Goal: Task Accomplishment & Management: Manage account settings

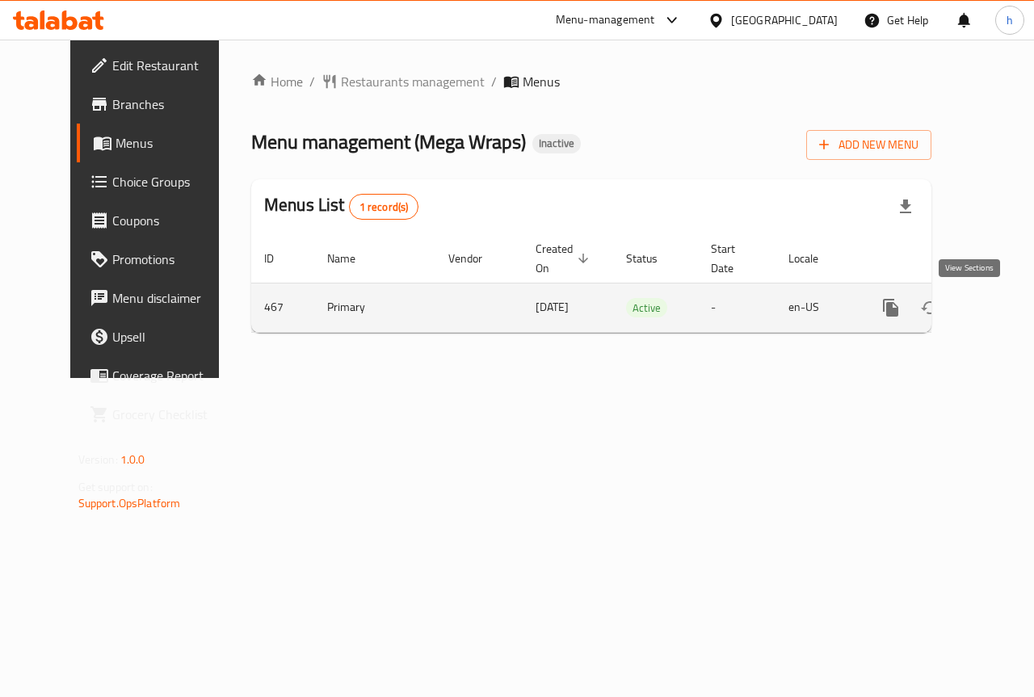
click at [998, 305] on icon "enhanced table" at bounding box center [1007, 307] width 19 height 19
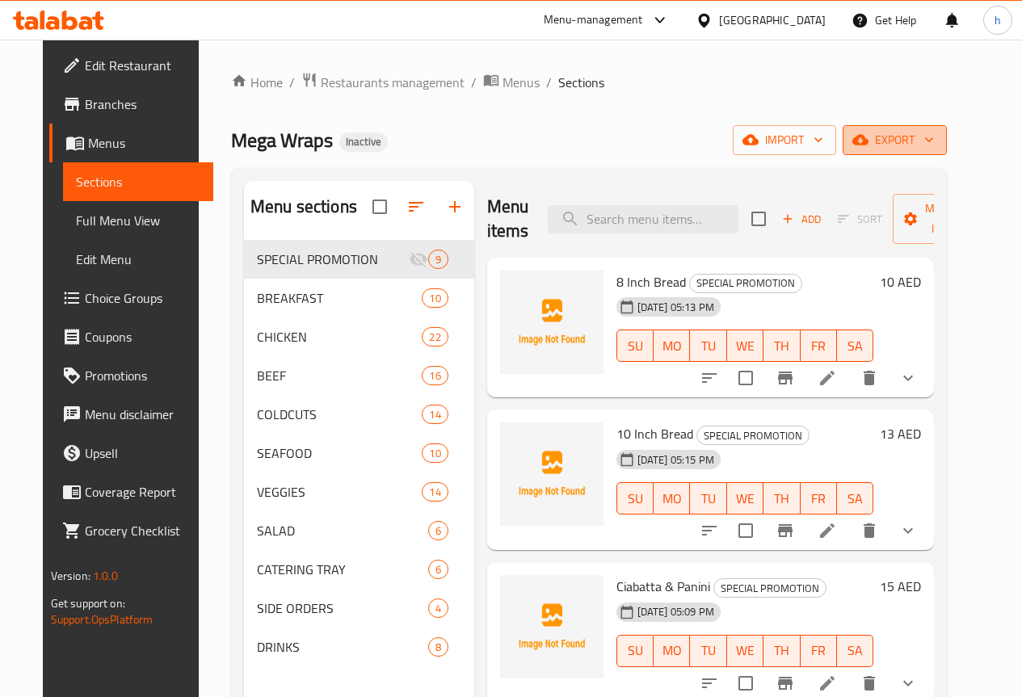
click at [937, 139] on icon "button" at bounding box center [929, 140] width 16 height 16
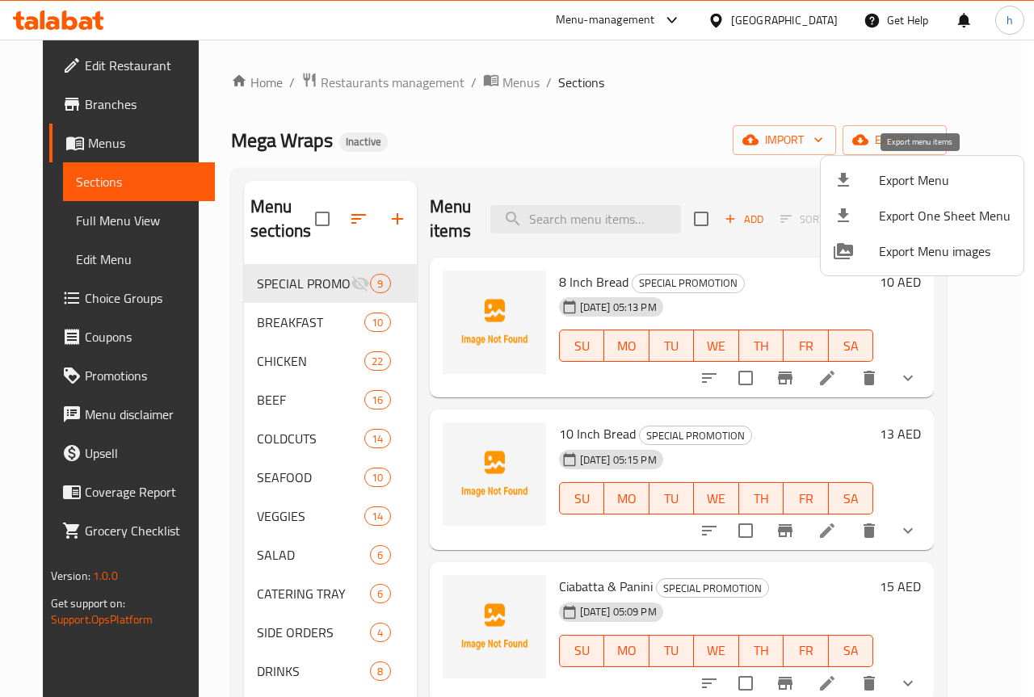
click at [872, 188] on div at bounding box center [856, 179] width 45 height 19
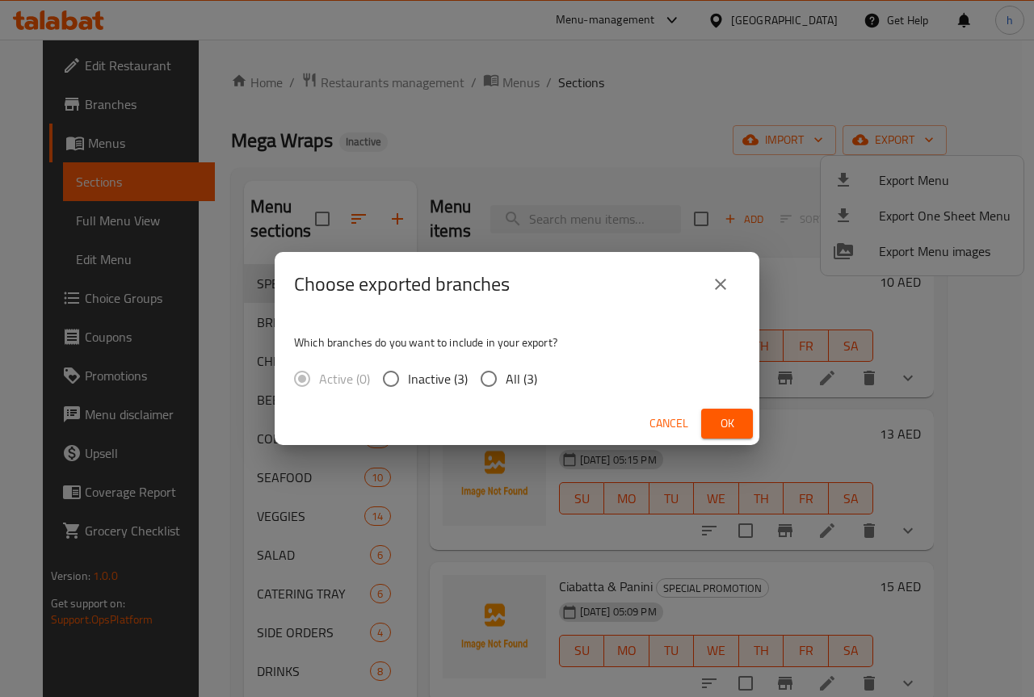
click at [390, 385] on input "Inactive (3)" at bounding box center [391, 379] width 34 height 34
radio input "true"
click at [282, 383] on div "Which branches do you want to include in your export? Active (0) Inactive (3) A…" at bounding box center [517, 360] width 485 height 86
click at [300, 383] on label "Active (0)" at bounding box center [327, 379] width 85 height 34
click at [495, 369] on input "All (3)" at bounding box center [489, 379] width 34 height 34
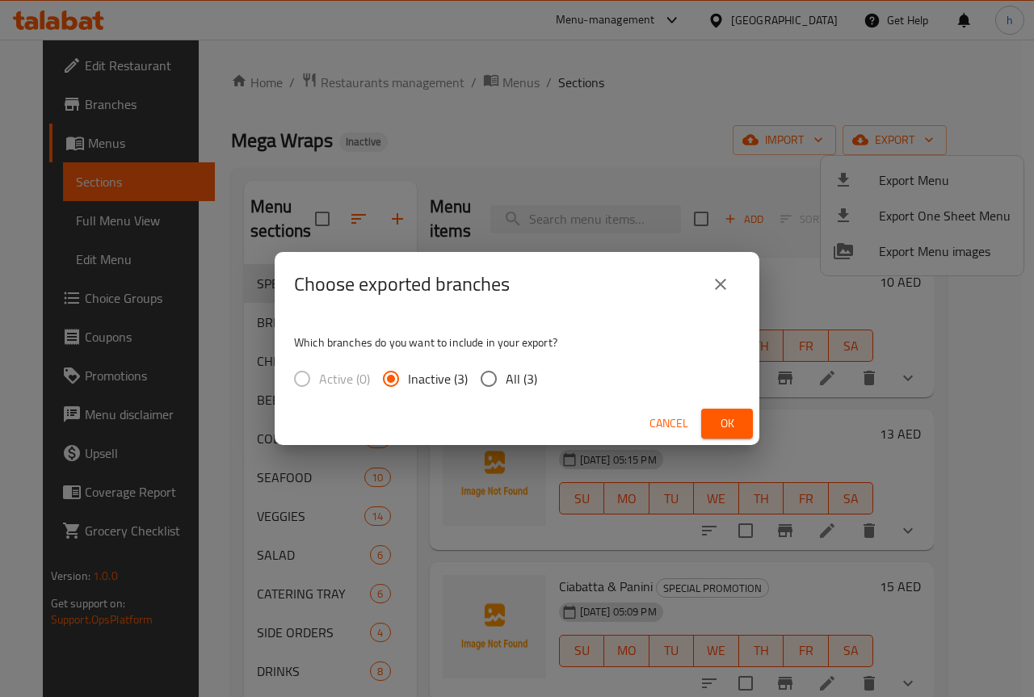
radio input "true"
click at [648, 420] on button "Cancel" at bounding box center [669, 424] width 52 height 30
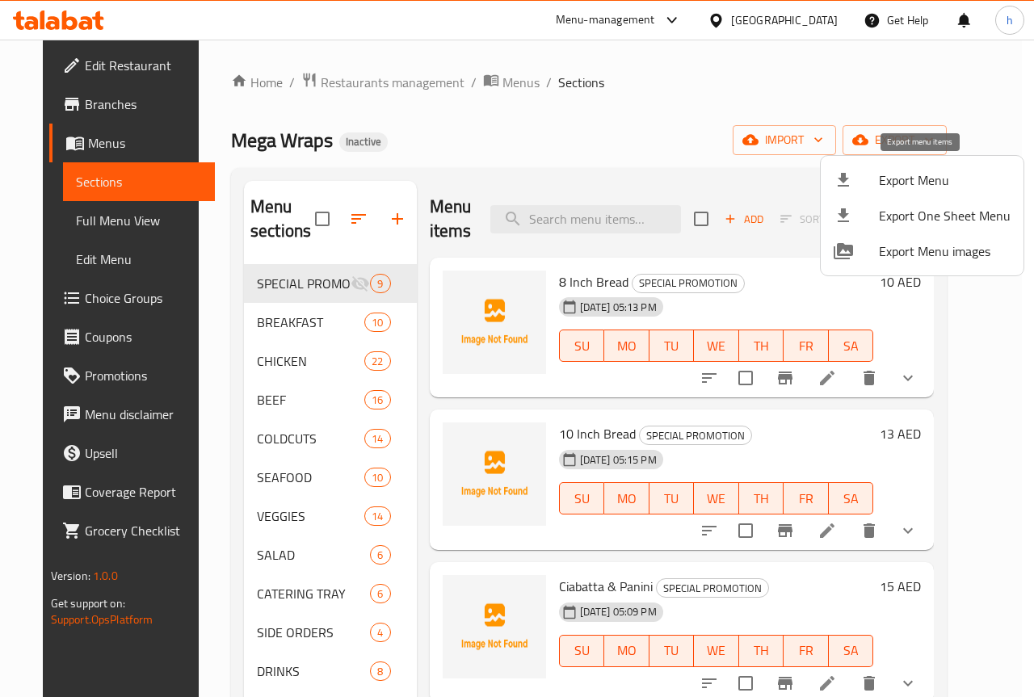
click at [869, 180] on div at bounding box center [856, 179] width 45 height 19
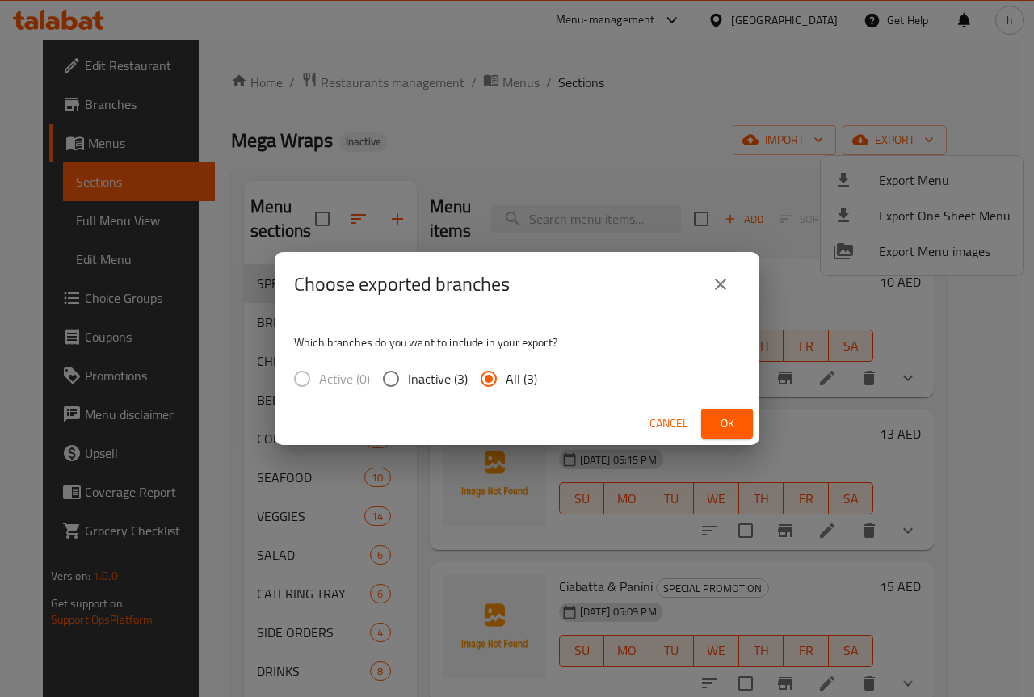
click at [402, 380] on input "Inactive (3)" at bounding box center [391, 379] width 34 height 34
radio input "true"
click at [309, 380] on label "Active (0)" at bounding box center [327, 379] width 85 height 34
click at [678, 422] on span "Cancel" at bounding box center [668, 424] width 39 height 20
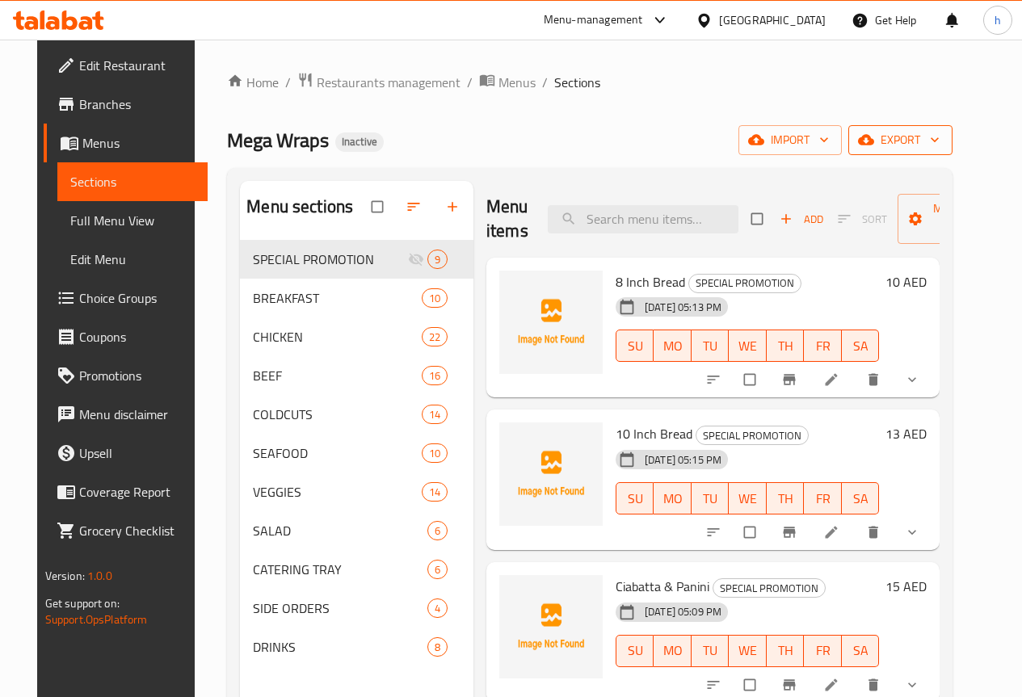
click at [936, 139] on span "export" at bounding box center [900, 140] width 78 height 20
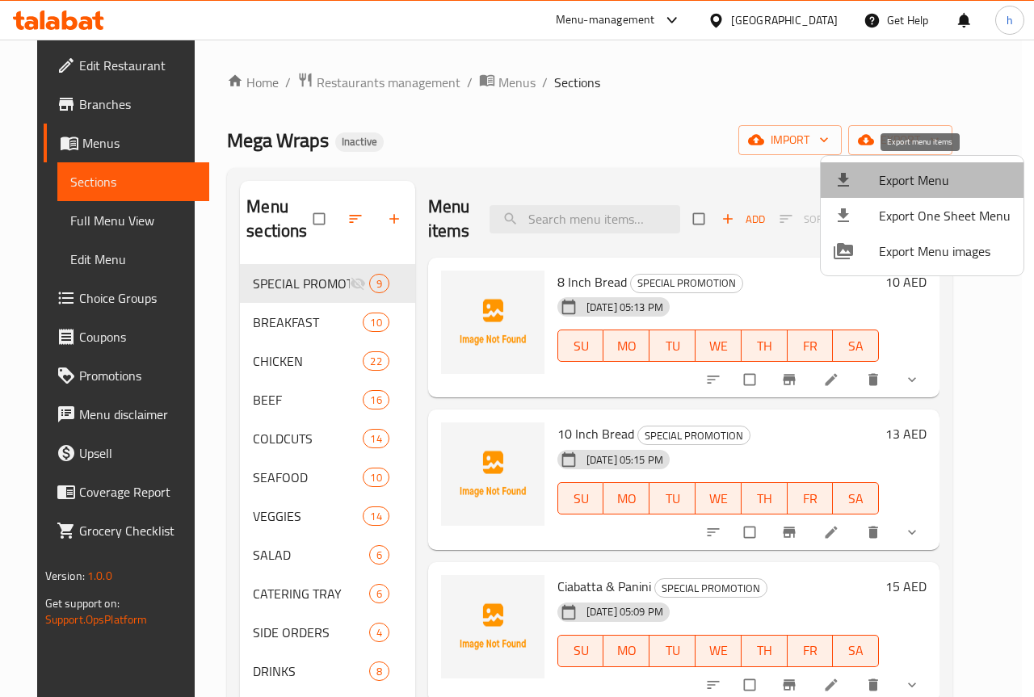
click at [922, 179] on span "Export Menu" at bounding box center [945, 179] width 132 height 19
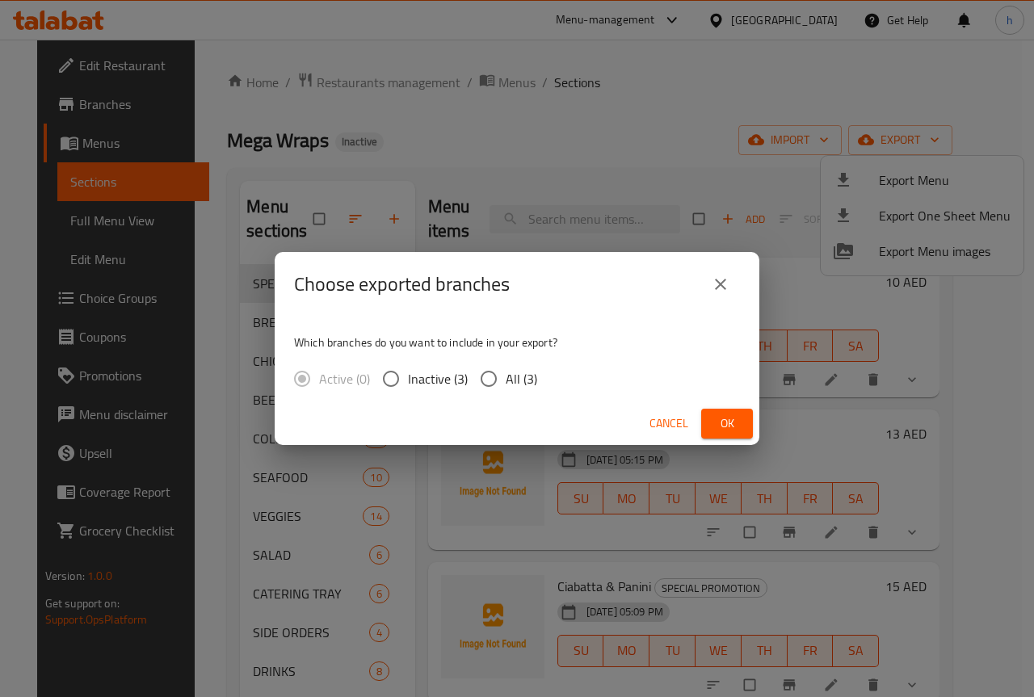
click at [497, 385] on input "All (3)" at bounding box center [489, 379] width 34 height 34
radio input "true"
click at [716, 416] on span "Ok" at bounding box center [727, 424] width 26 height 20
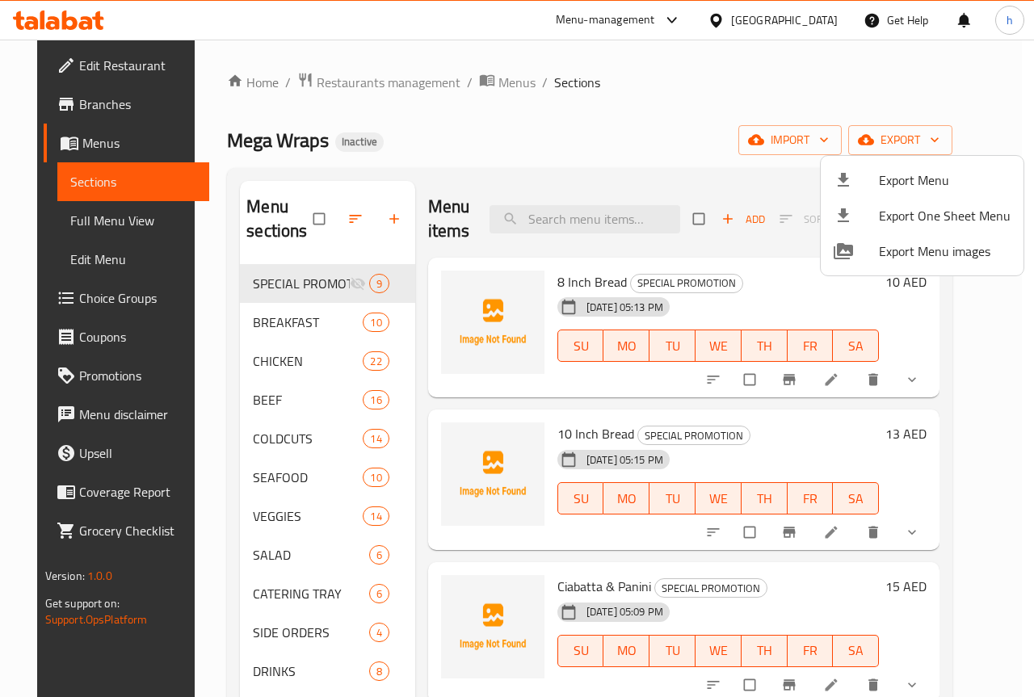
click at [592, 174] on div at bounding box center [517, 348] width 1034 height 697
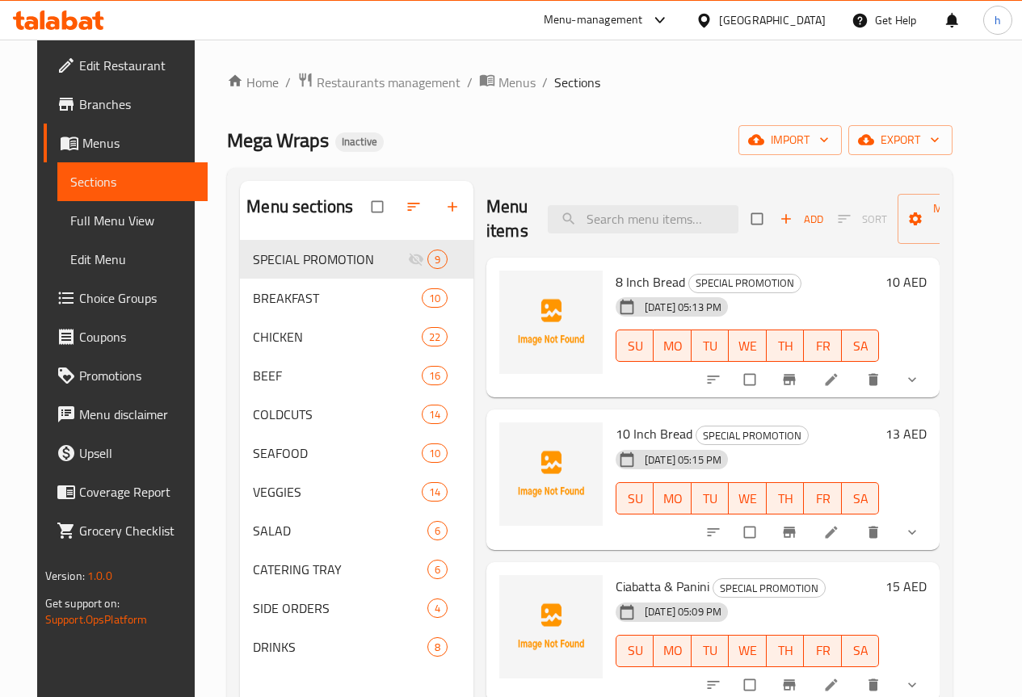
click at [594, 127] on div "Mega Wraps Inactive import export" at bounding box center [589, 140] width 725 height 30
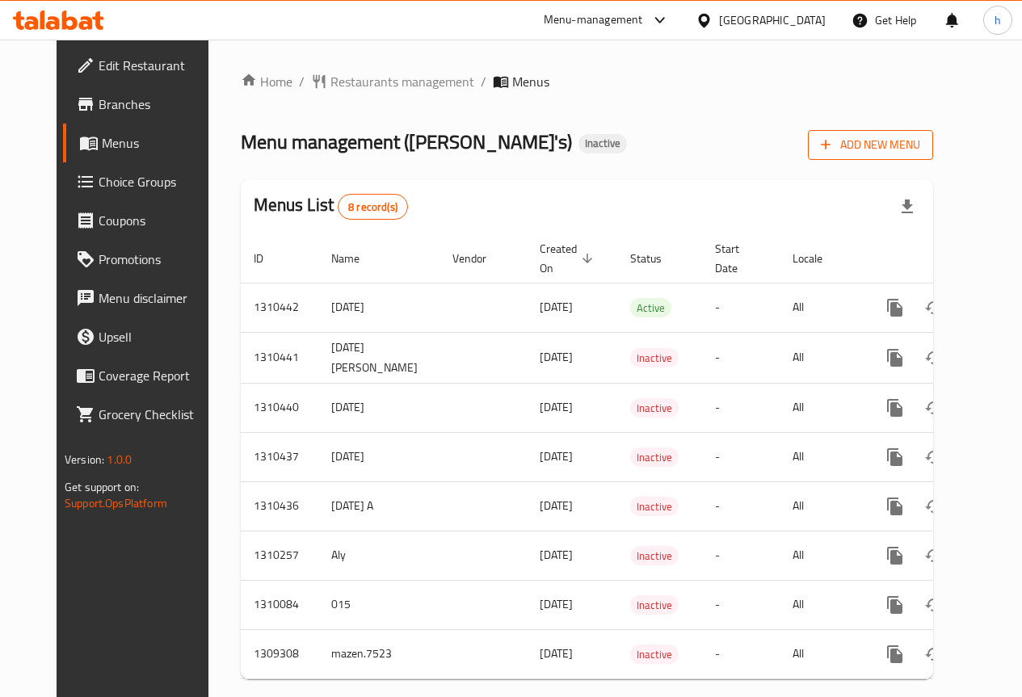
click at [901, 144] on span "Add New Menu" at bounding box center [870, 145] width 99 height 20
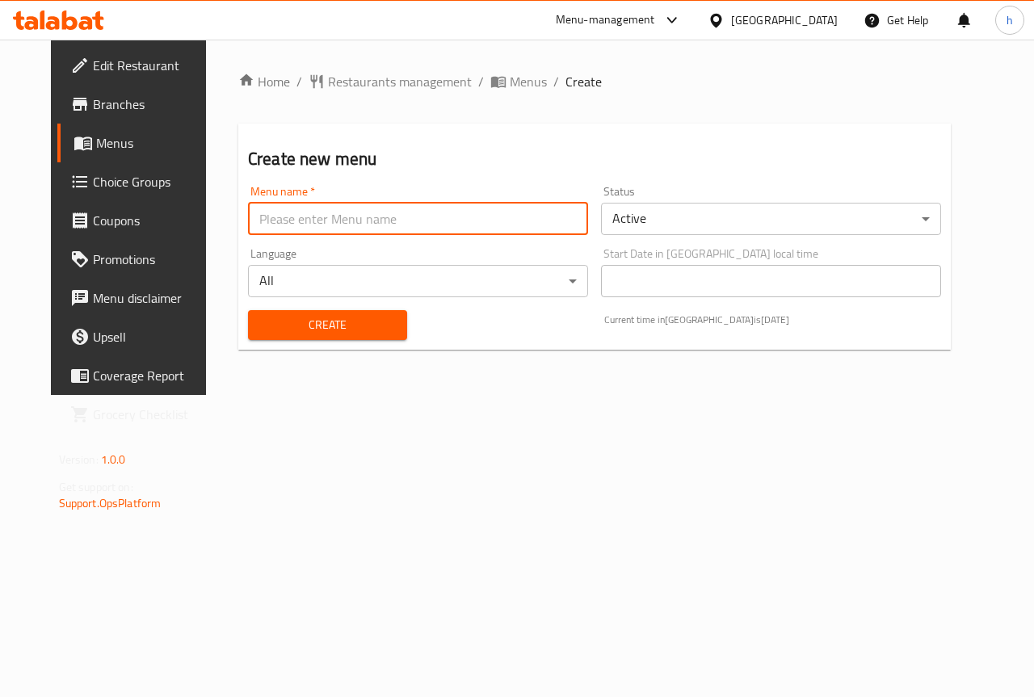
click at [340, 229] on input "text" at bounding box center [418, 219] width 340 height 32
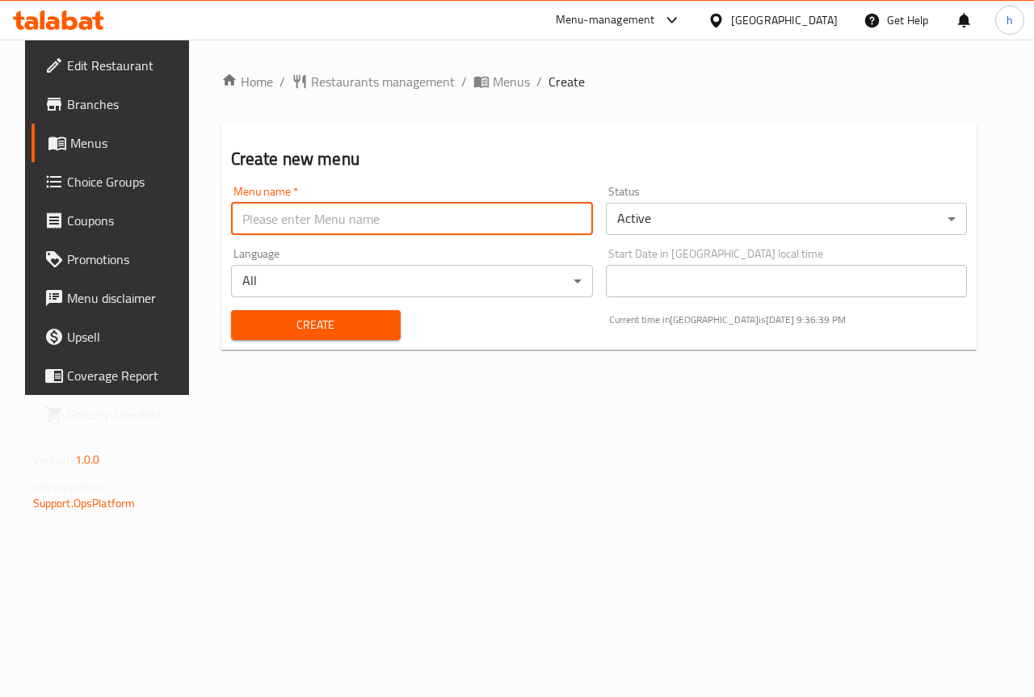
click at [295, 227] on input "text" at bounding box center [412, 219] width 362 height 32
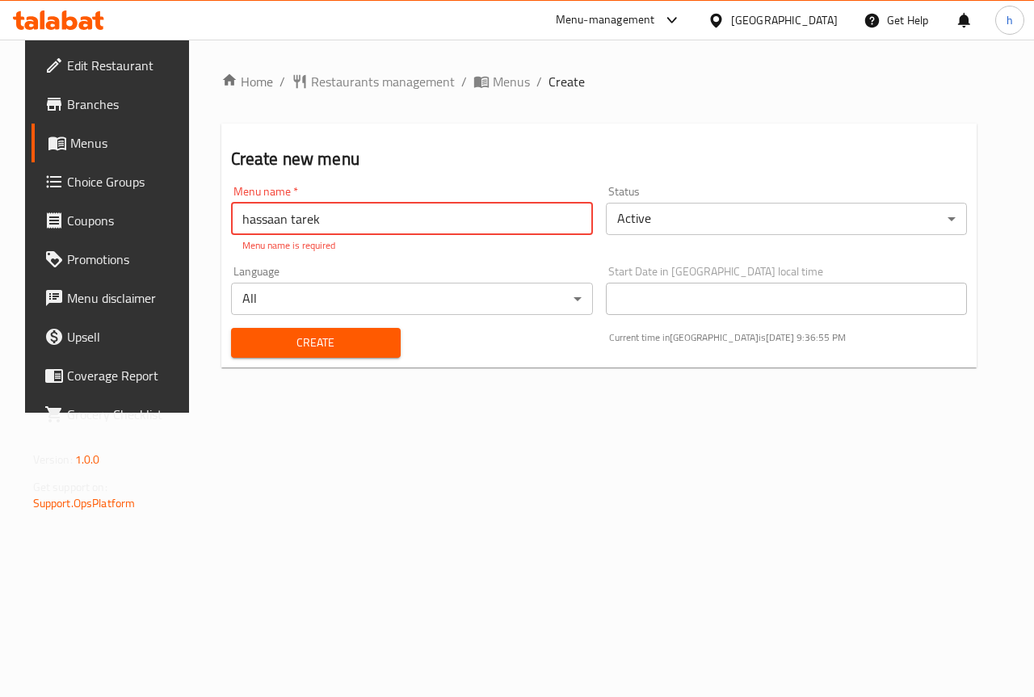
type input "hassaan tarek"
click at [375, 300] on body "​ Menu-management United Arab Emirates Get Help h Edit Restaurant Branches Menu…" at bounding box center [517, 369] width 1034 height 658
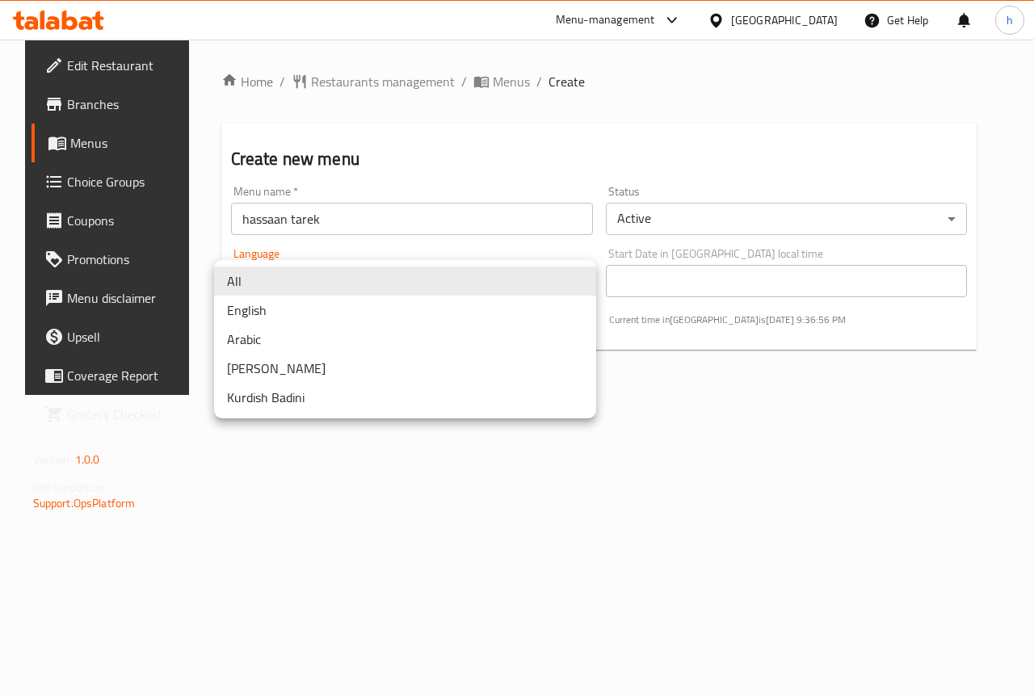
click at [372, 276] on li "All" at bounding box center [405, 281] width 382 height 29
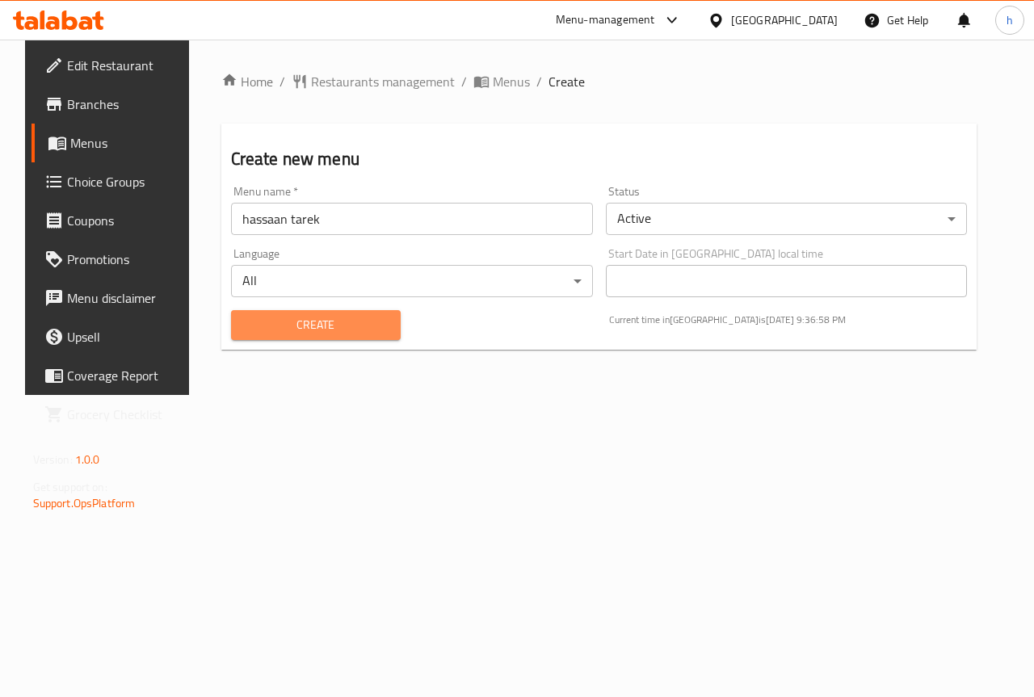
click at [315, 330] on span "Create" at bounding box center [316, 325] width 144 height 20
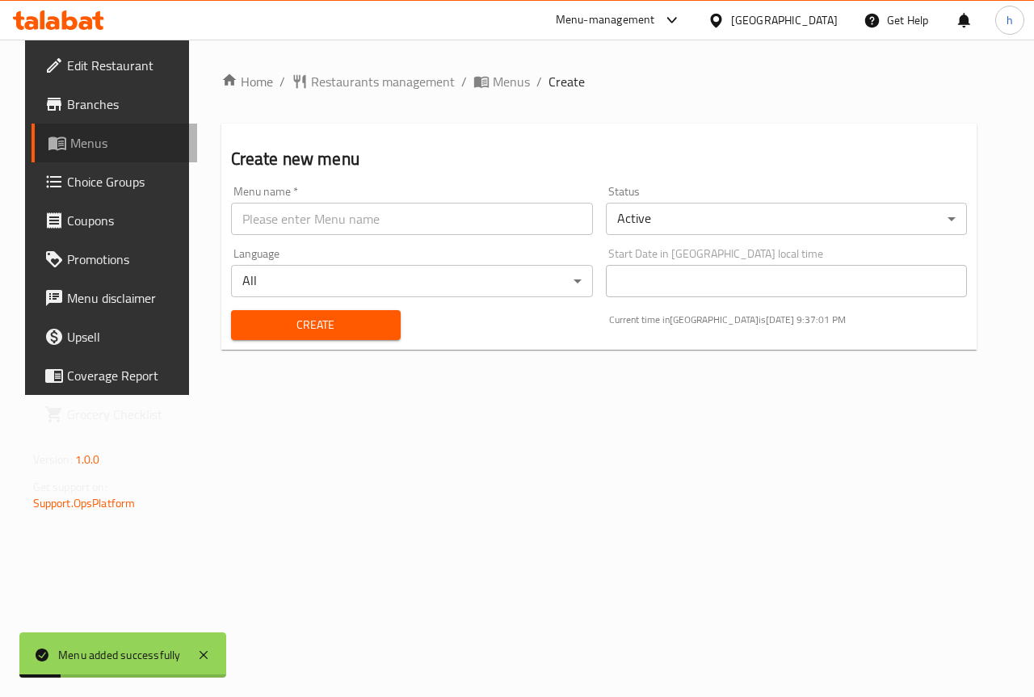
click at [48, 128] on link "Menus" at bounding box center [115, 143] width 166 height 39
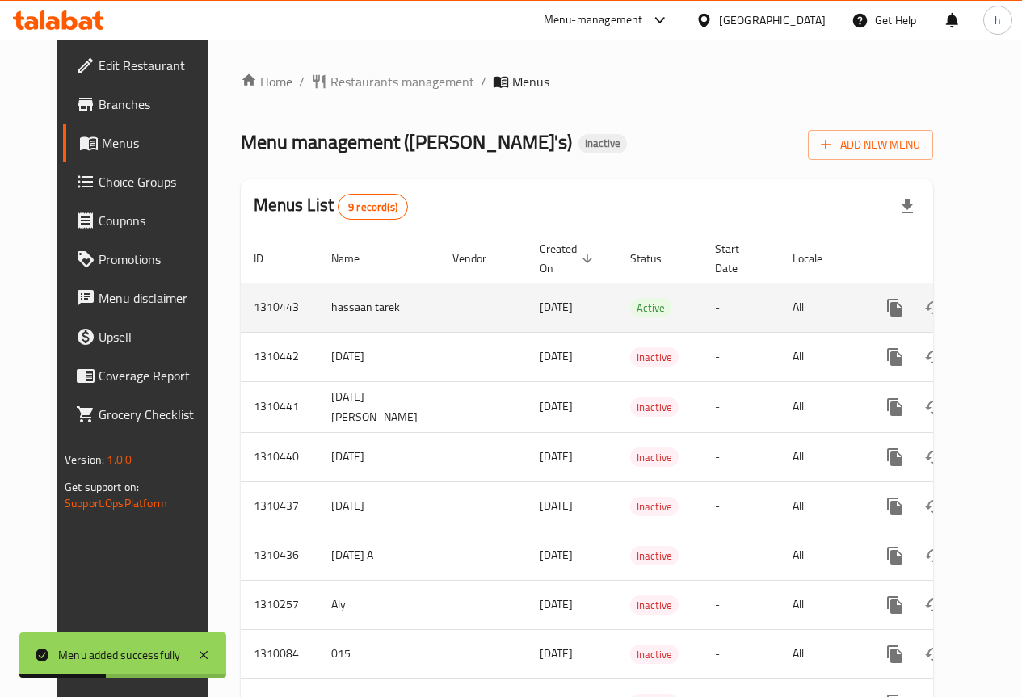
click at [1002, 306] on icon "enhanced table" at bounding box center [1011, 307] width 19 height 19
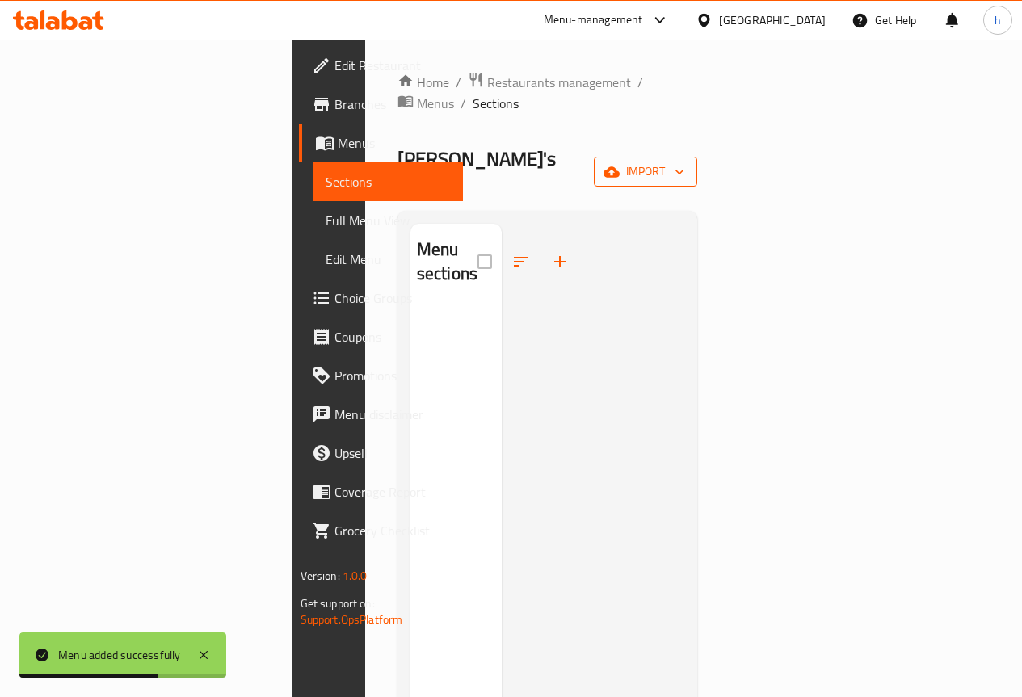
click at [684, 162] on span "import" at bounding box center [646, 172] width 78 height 20
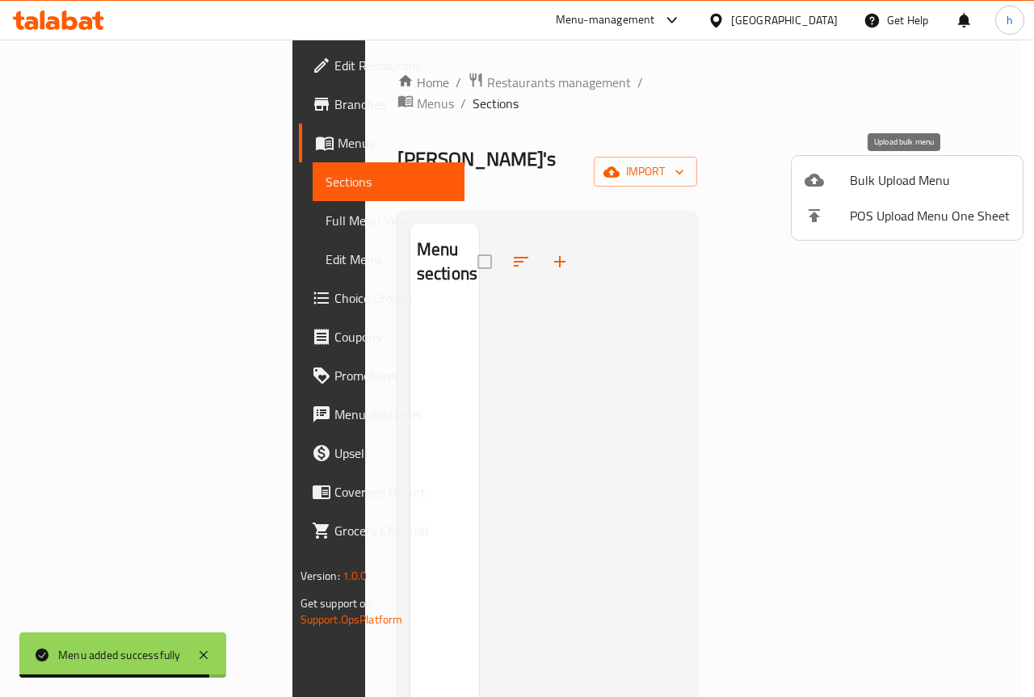
click at [879, 183] on span "Bulk Upload Menu" at bounding box center [930, 179] width 160 height 19
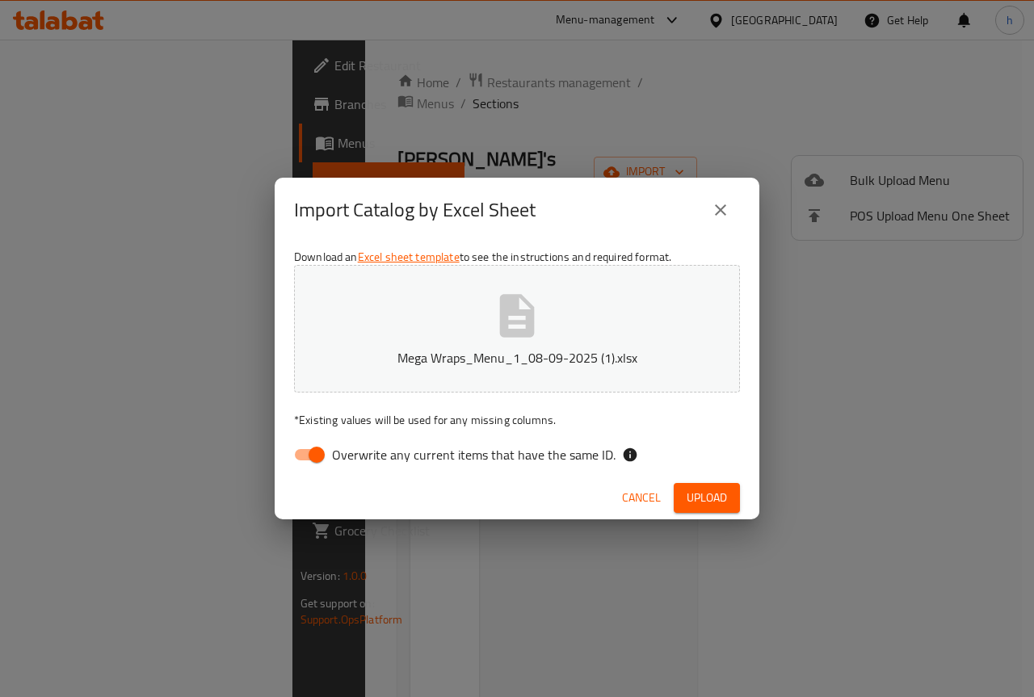
click at [312, 459] on input "Overwrite any current items that have the same ID." at bounding box center [317, 454] width 92 height 31
checkbox input "false"
click at [720, 499] on span "Upload" at bounding box center [707, 498] width 40 height 20
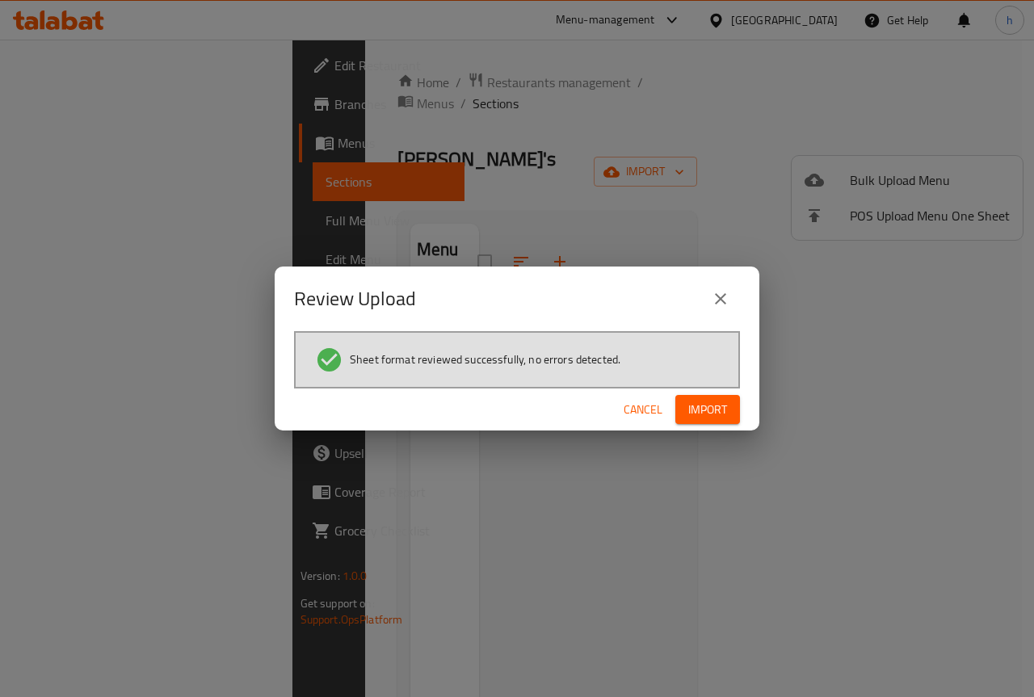
click at [702, 412] on span "Import" at bounding box center [707, 410] width 39 height 20
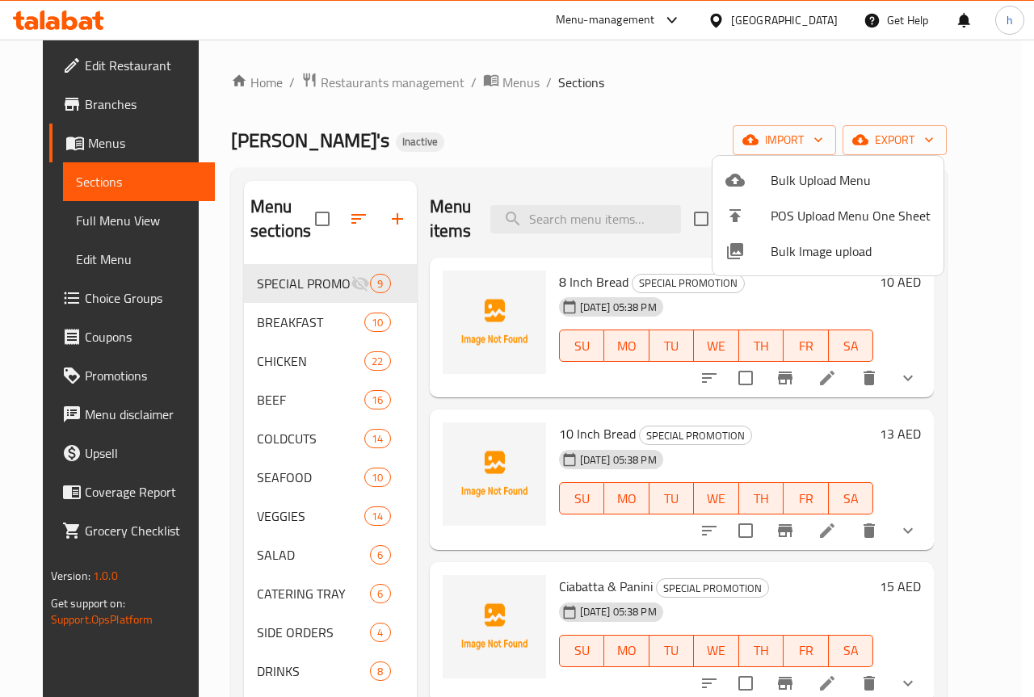
click at [495, 185] on div at bounding box center [517, 348] width 1034 height 697
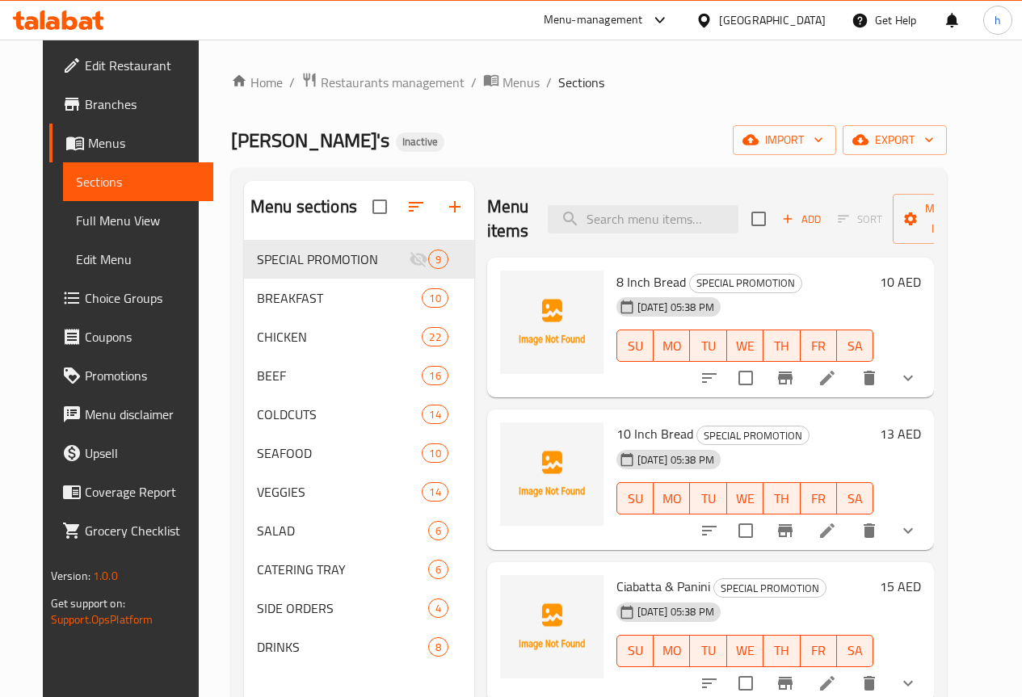
click at [431, 132] on div "[PERSON_NAME]'s Inactive import export" at bounding box center [589, 140] width 716 height 30
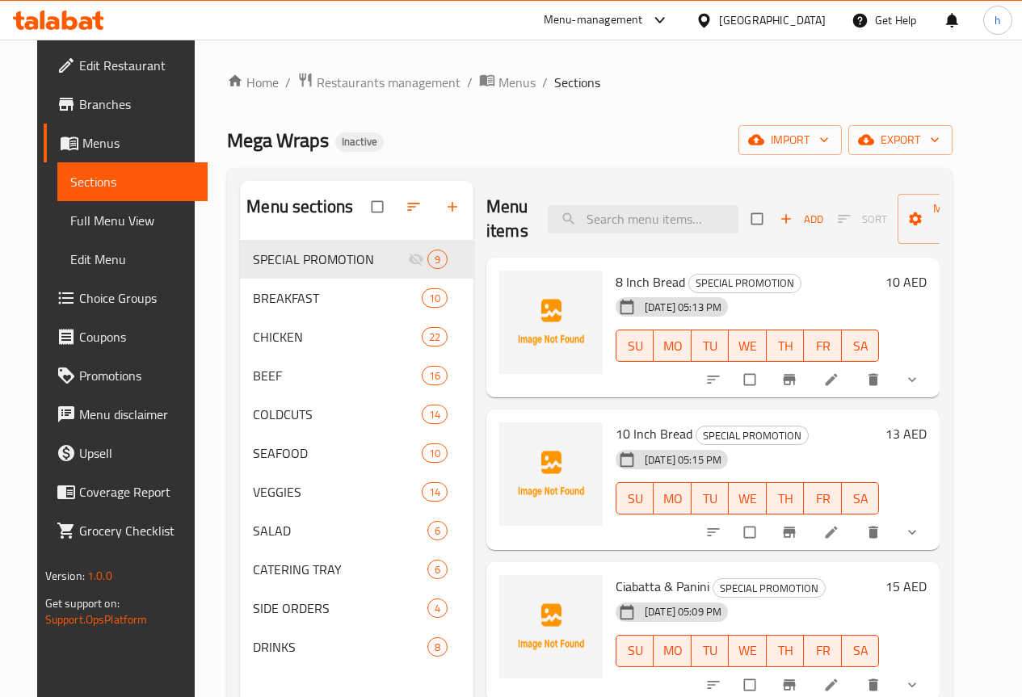
click at [79, 111] on span "Branches" at bounding box center [137, 104] width 116 height 19
click at [73, 25] on icon at bounding box center [69, 20] width 15 height 19
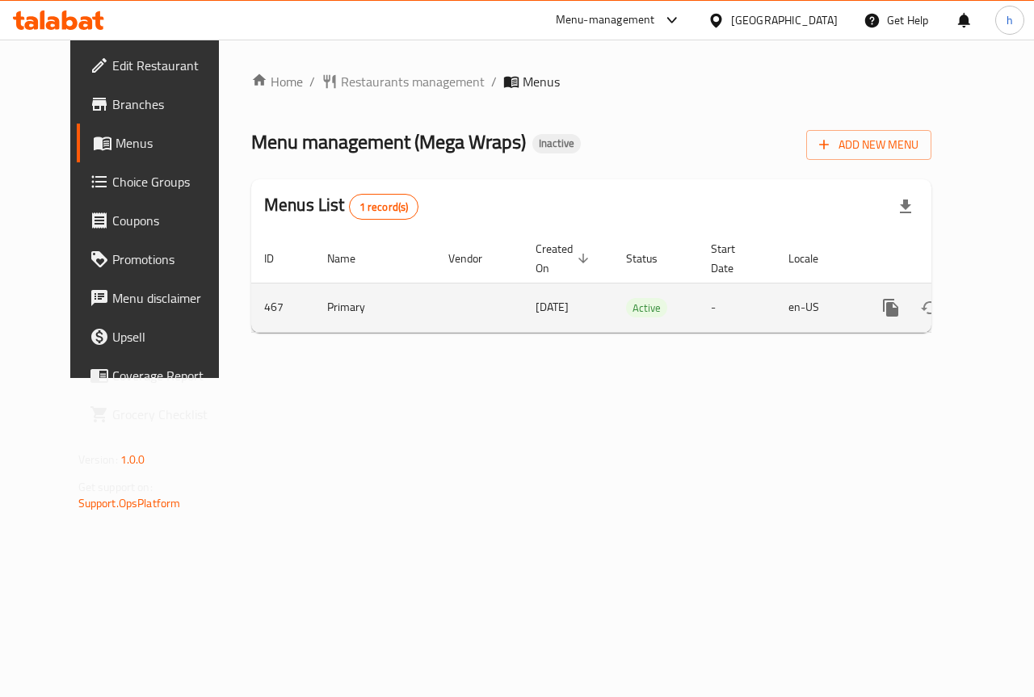
click at [998, 308] on icon "enhanced table" at bounding box center [1007, 307] width 19 height 19
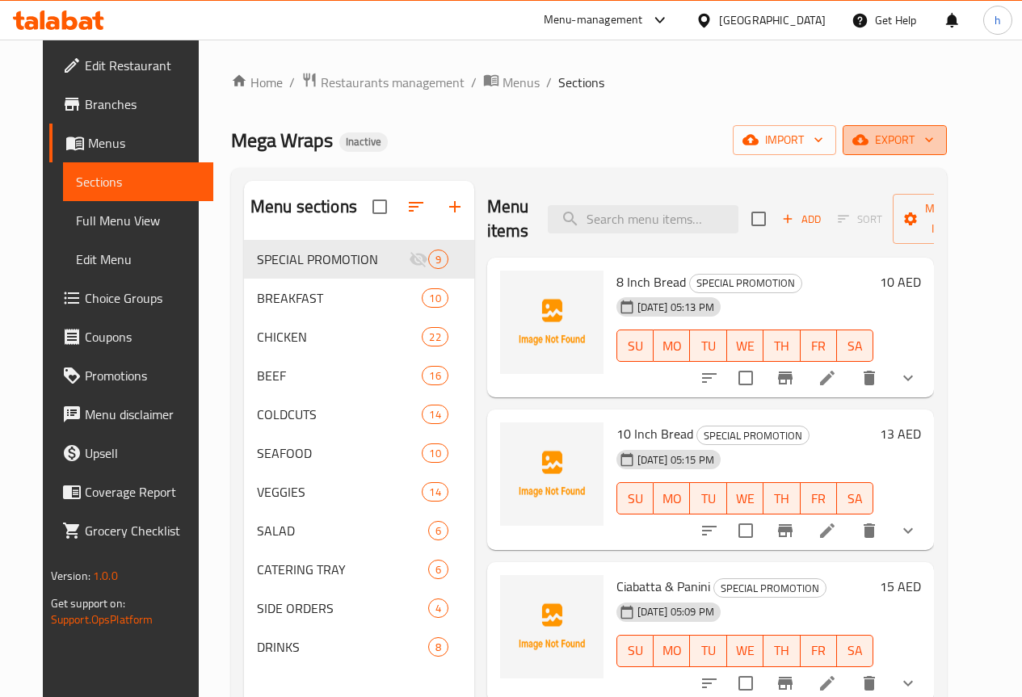
click at [937, 139] on icon "button" at bounding box center [929, 140] width 16 height 16
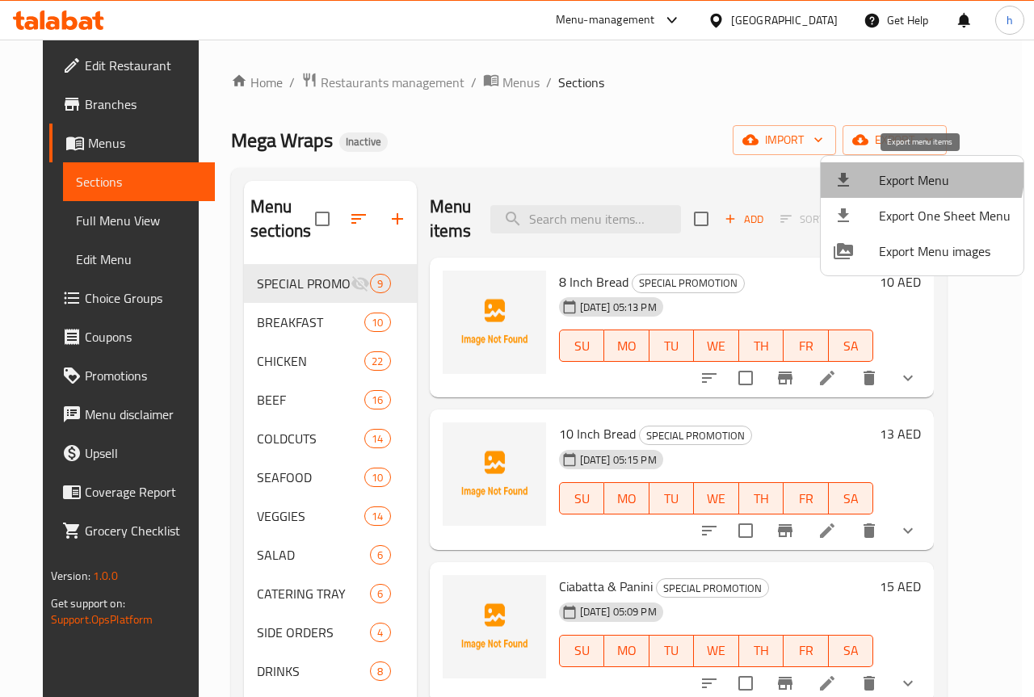
click at [918, 174] on span "Export Menu" at bounding box center [945, 179] width 132 height 19
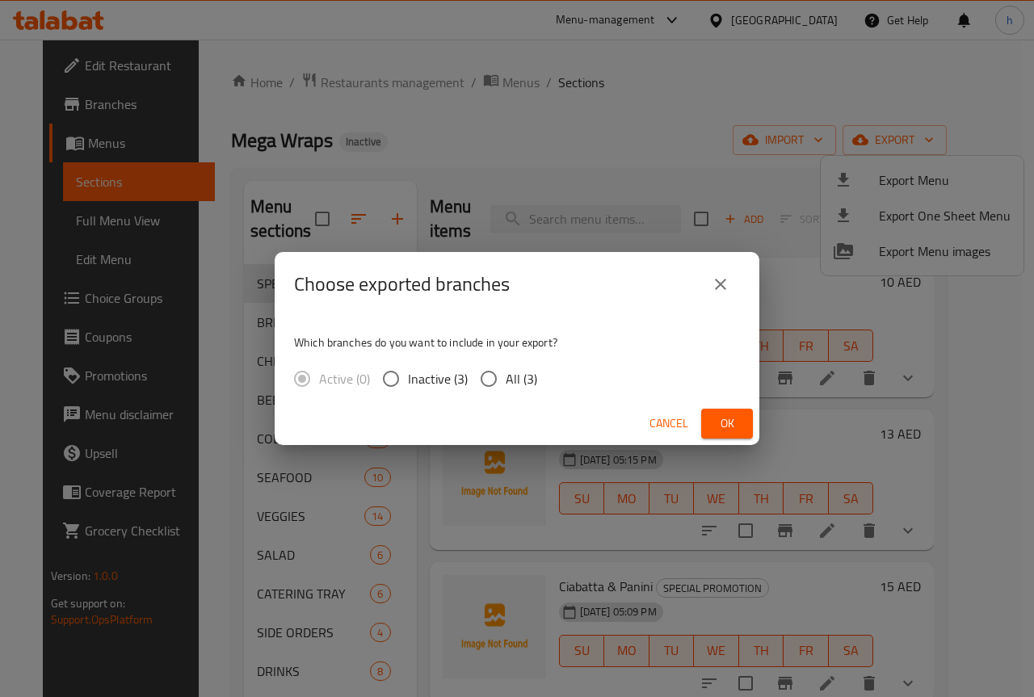
click at [487, 383] on input "All (3)" at bounding box center [489, 379] width 34 height 34
radio input "true"
click at [726, 419] on span "Ok" at bounding box center [727, 424] width 26 height 20
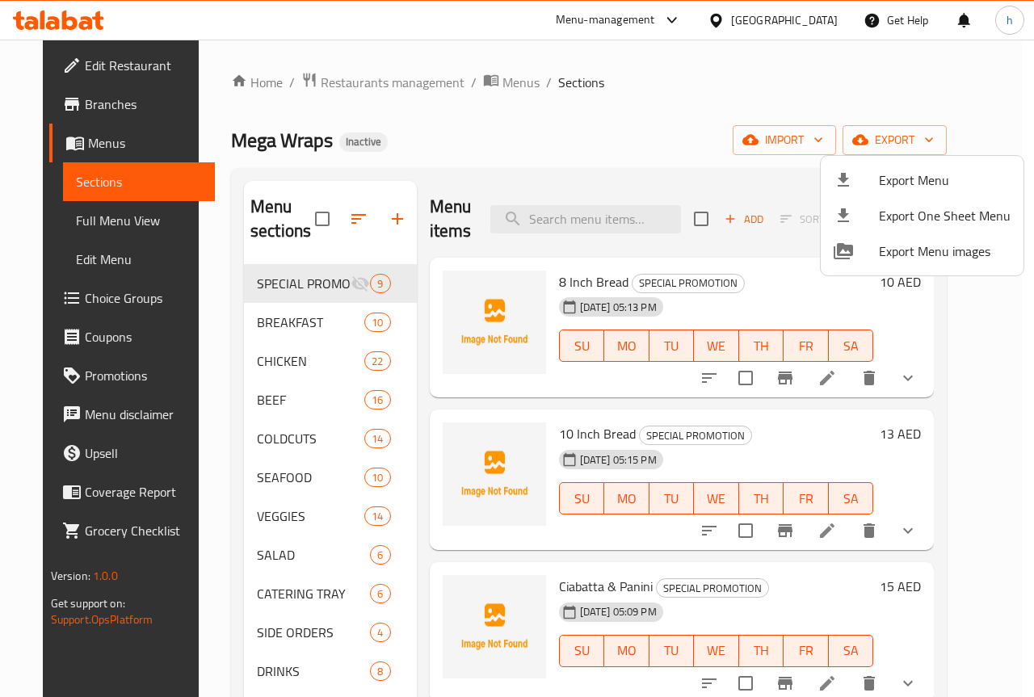
click at [496, 53] on div at bounding box center [517, 348] width 1034 height 697
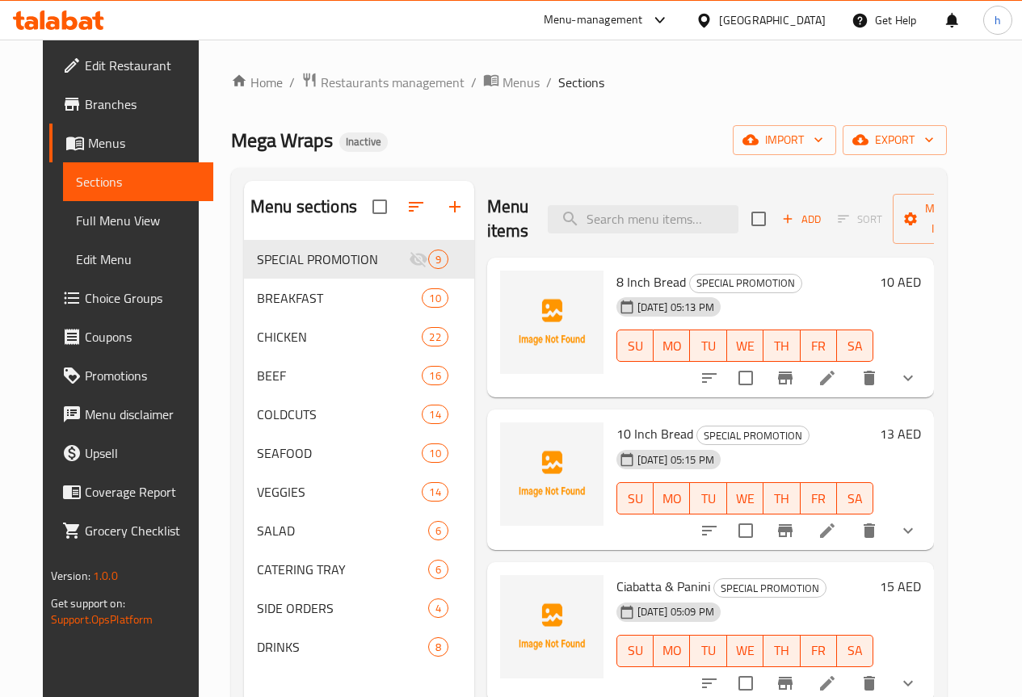
click at [509, 65] on div "Home / Restaurants management / Menus / Sections Mega Wraps Inactive import exp…" at bounding box center [589, 482] width 780 height 884
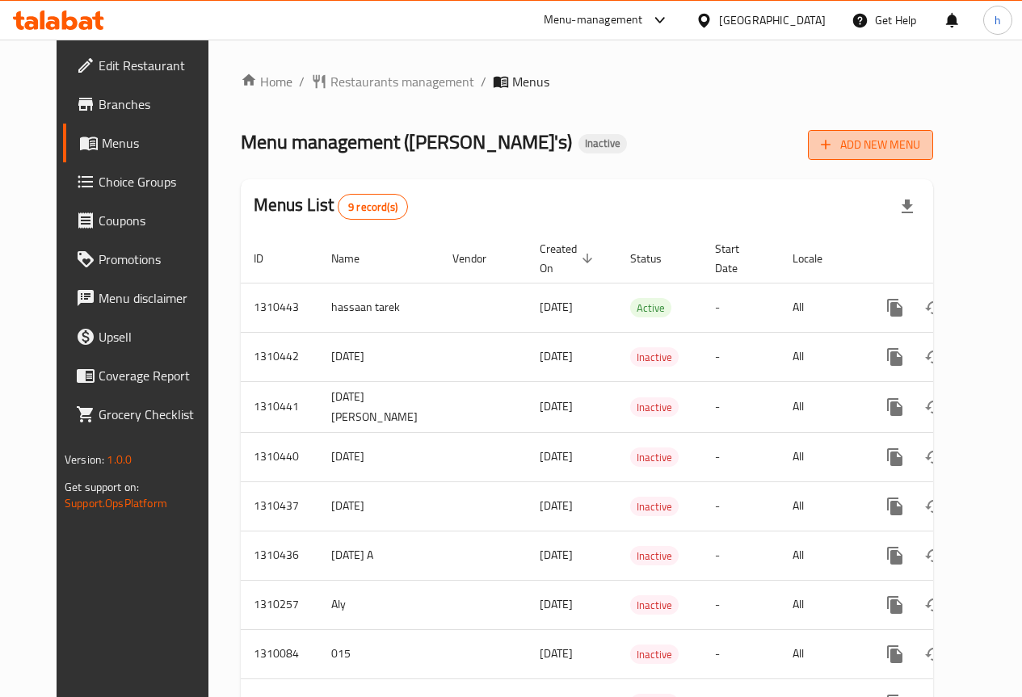
click at [908, 136] on span "Add New Menu" at bounding box center [870, 145] width 99 height 20
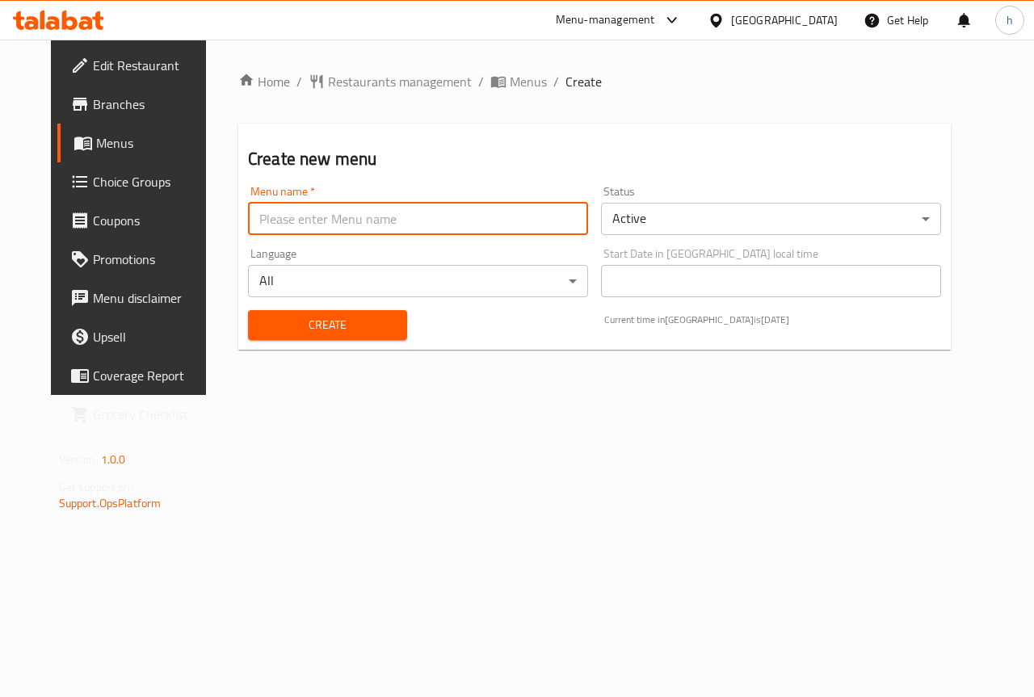
click at [372, 232] on input "text" at bounding box center [418, 219] width 340 height 32
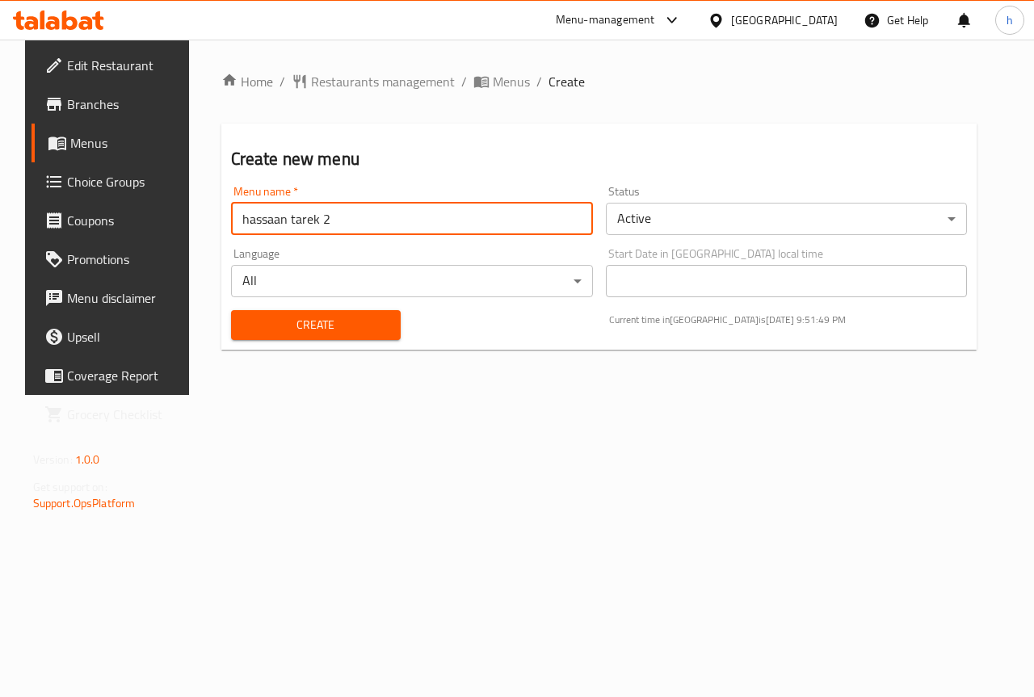
type input "hassaan tarek 2"
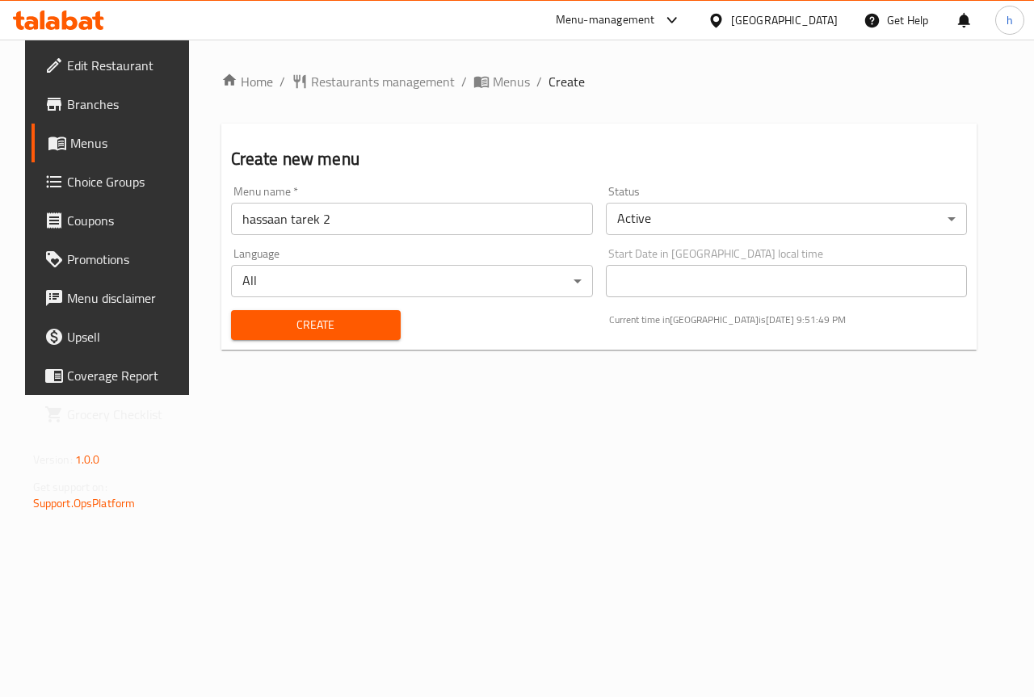
click at [412, 178] on div "Create new menu Menu name   * [PERSON_NAME] 2 Menu name * Status Active ​ Langu…" at bounding box center [599, 237] width 756 height 226
click at [637, 209] on body "​ Menu-management [GEOGRAPHIC_DATA] Get Help h Edit Restaurant Branches Menus C…" at bounding box center [517, 369] width 1034 height 658
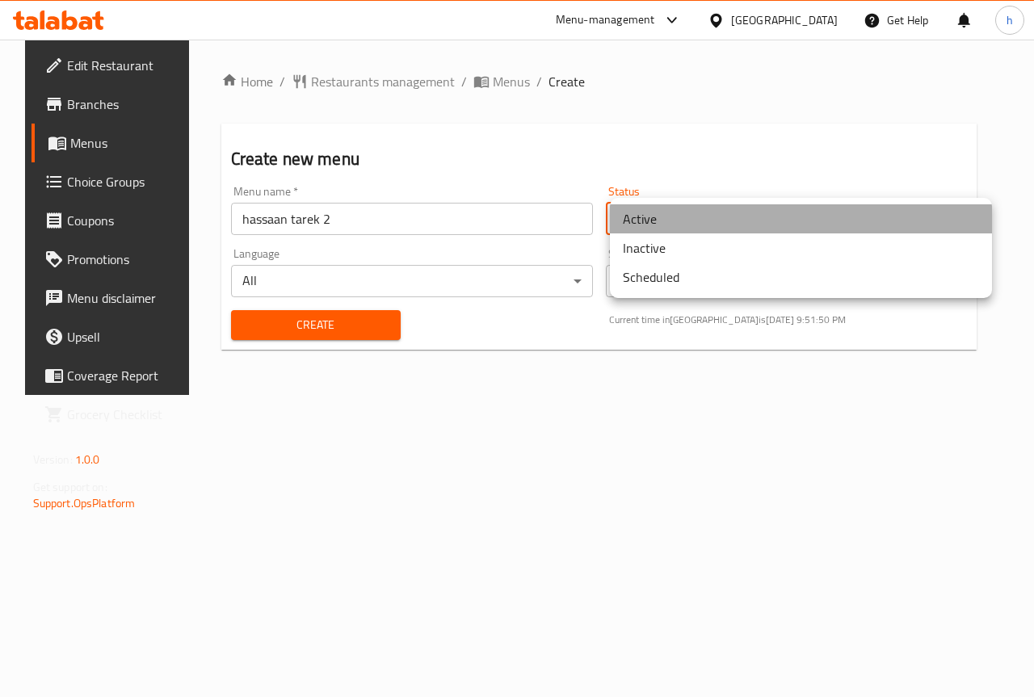
click at [637, 209] on li "Active" at bounding box center [801, 218] width 382 height 29
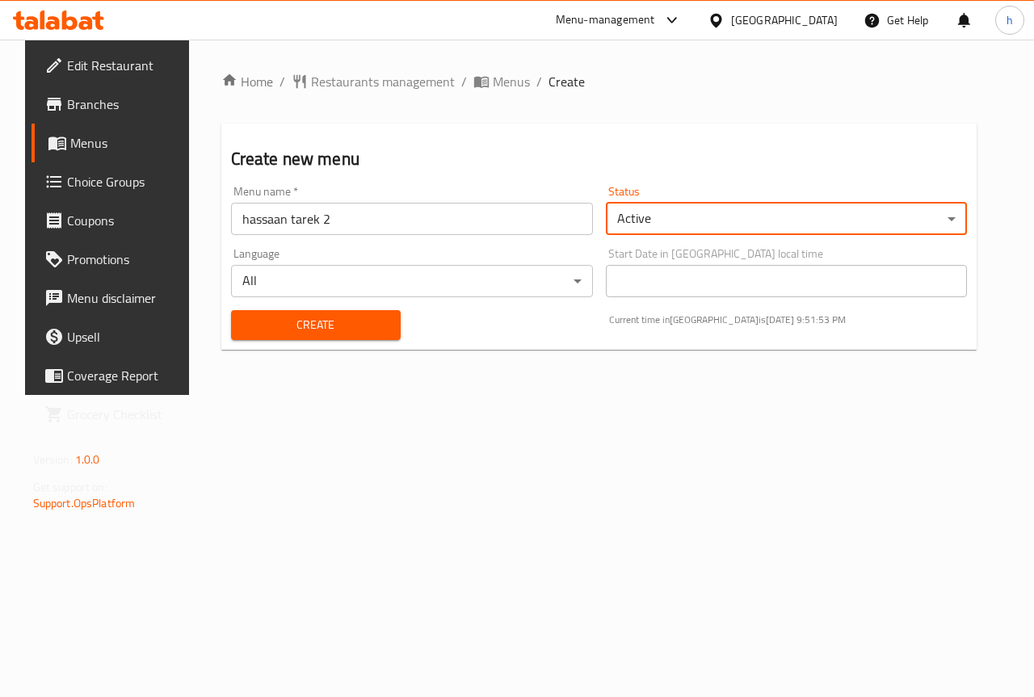
click at [315, 323] on span "Create" at bounding box center [316, 325] width 144 height 20
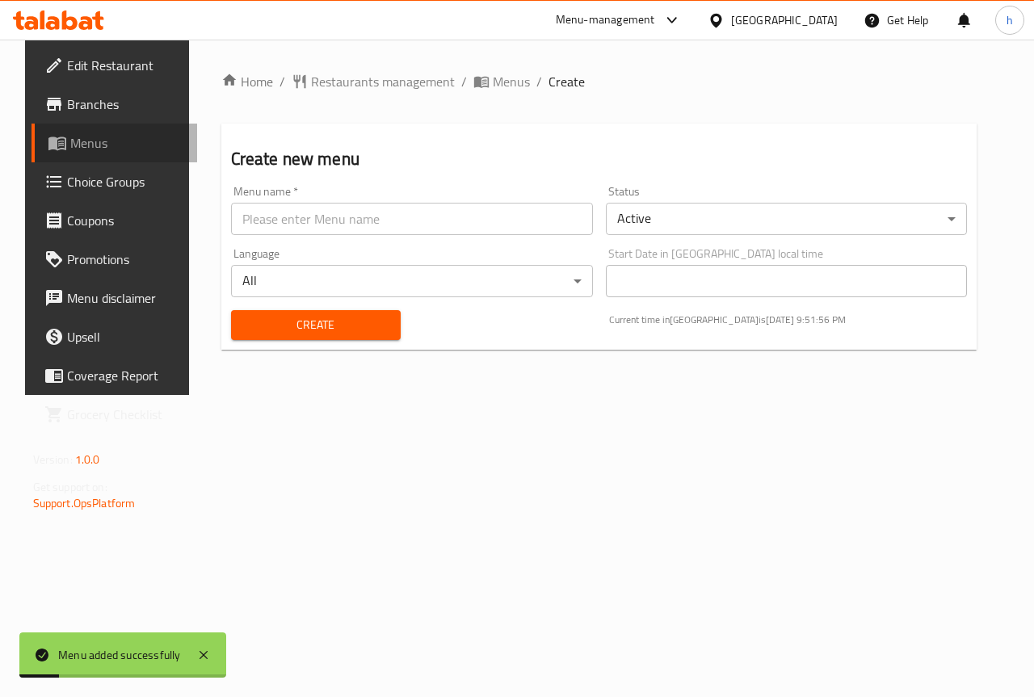
click at [70, 148] on span "Menus" at bounding box center [127, 142] width 115 height 19
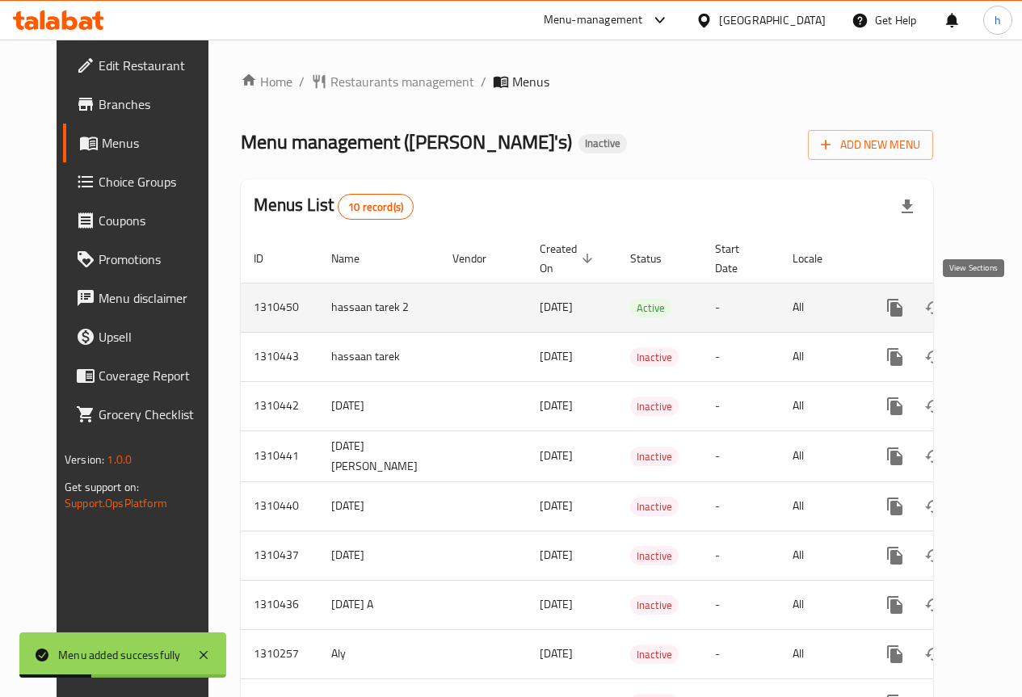
click at [1002, 315] on icon "enhanced table" at bounding box center [1011, 307] width 19 height 19
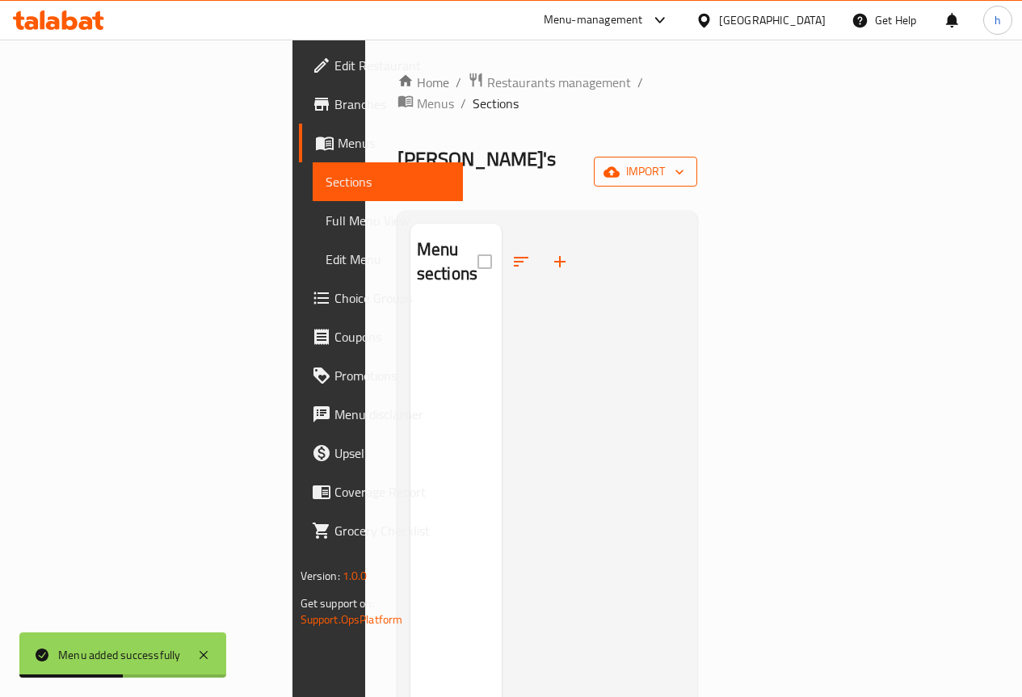
click at [684, 162] on span "import" at bounding box center [646, 172] width 78 height 20
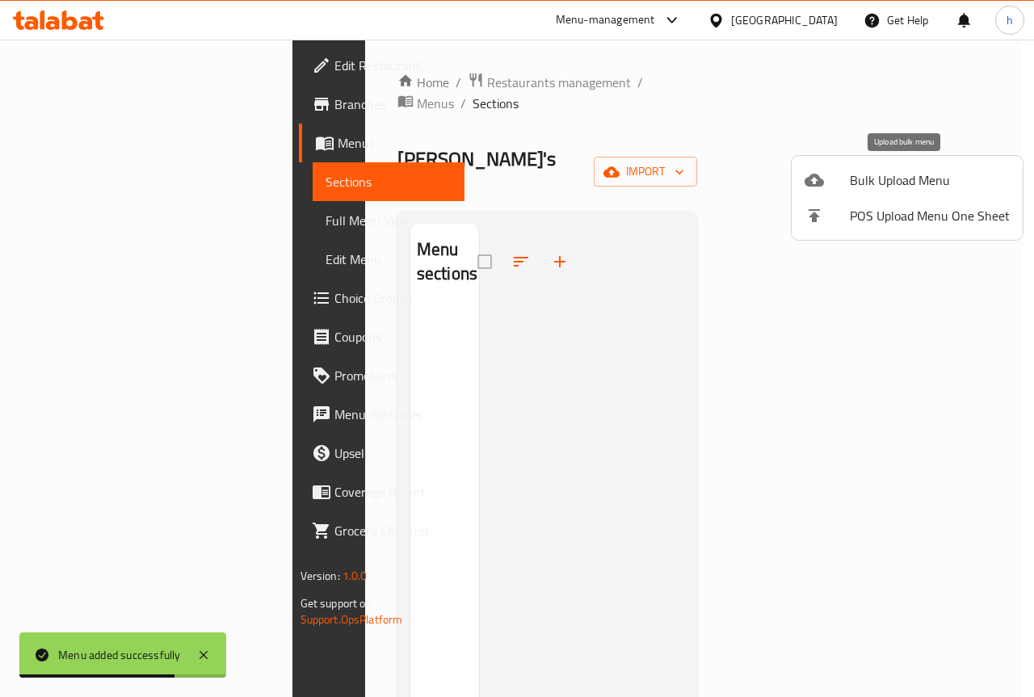
click at [914, 183] on span "Bulk Upload Menu" at bounding box center [930, 179] width 160 height 19
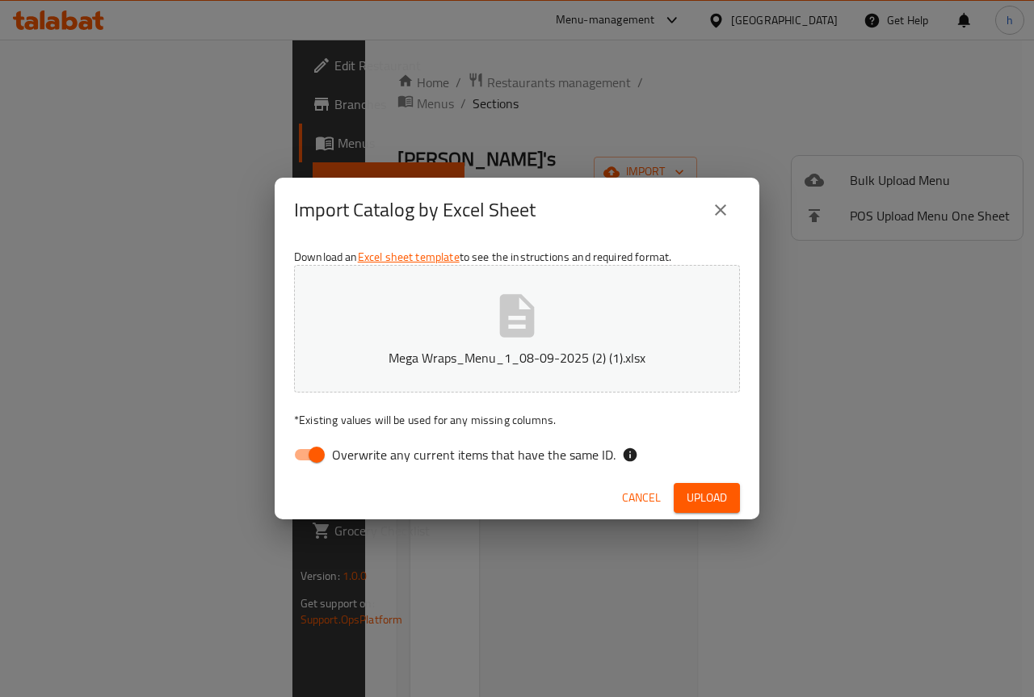
click at [309, 456] on input "Overwrite any current items that have the same ID." at bounding box center [317, 454] width 92 height 31
checkbox input "false"
click at [700, 505] on span "Upload" at bounding box center [707, 498] width 40 height 20
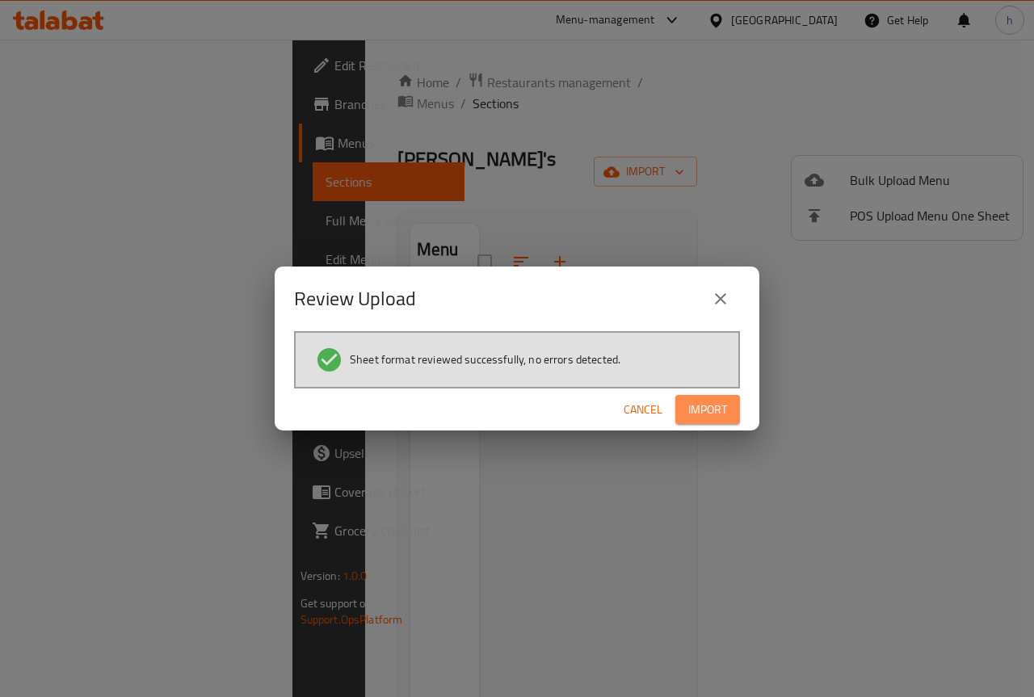
click at [711, 408] on span "Import" at bounding box center [707, 410] width 39 height 20
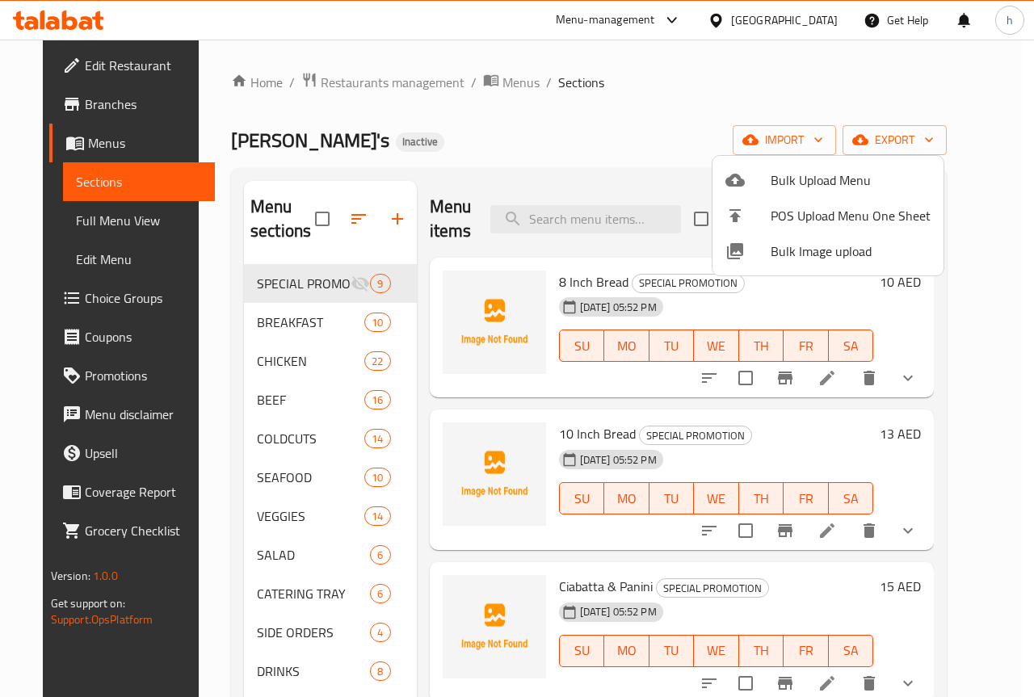
click at [533, 166] on div at bounding box center [517, 348] width 1034 height 697
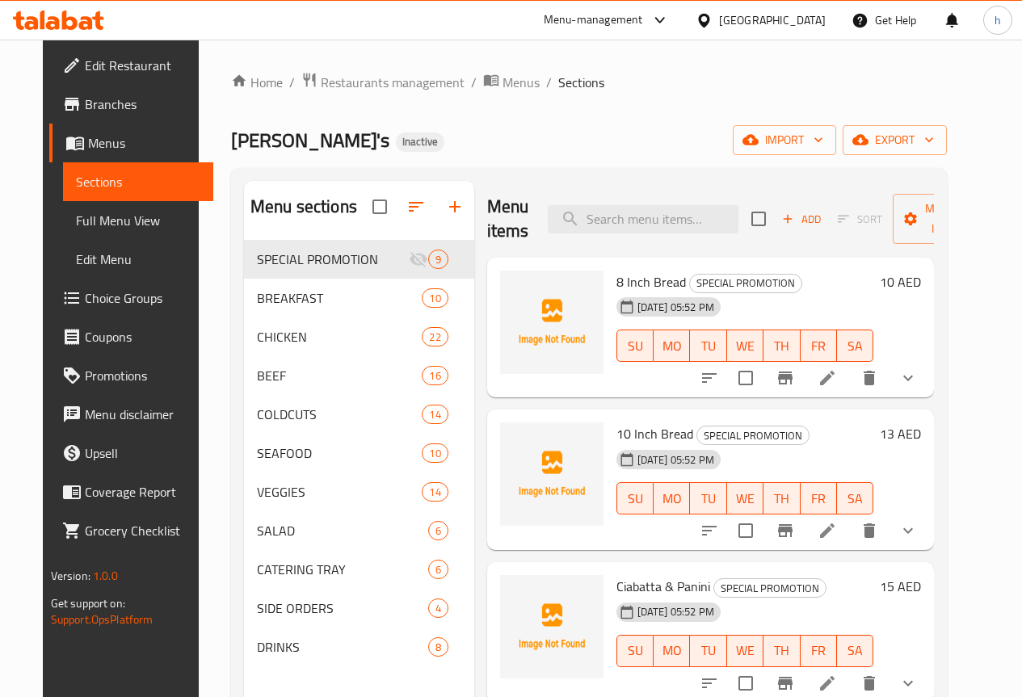
click at [553, 136] on div "[PERSON_NAME]'s Inactive import export" at bounding box center [589, 140] width 716 height 30
